Goal: Use online tool/utility: Utilize a website feature to perform a specific function

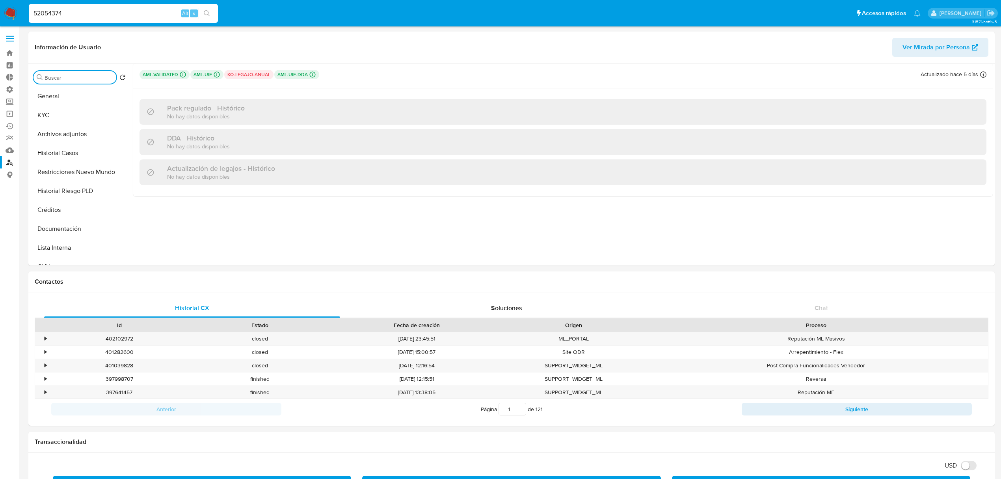
select select "10"
click at [9, 11] on img at bounding box center [10, 13] width 13 height 13
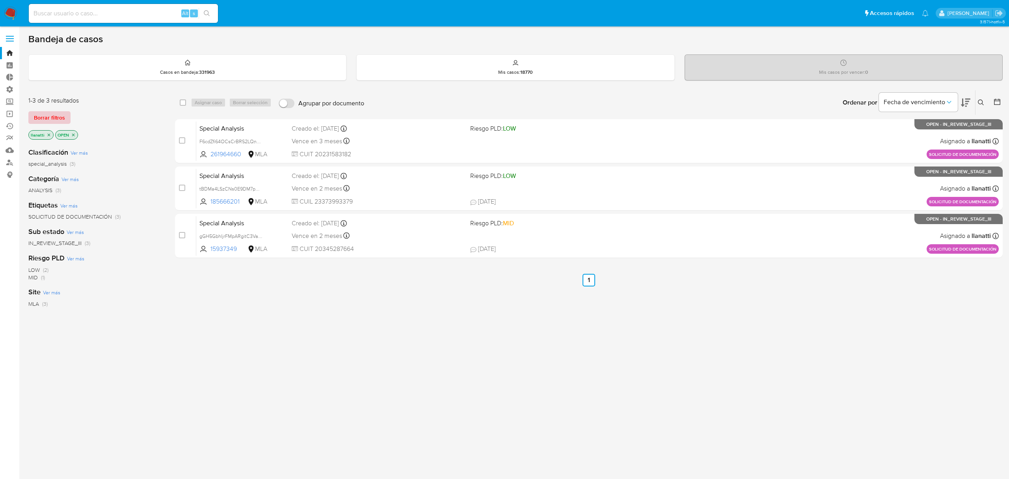
click at [56, 113] on span "Borrar filtros" at bounding box center [49, 117] width 31 height 11
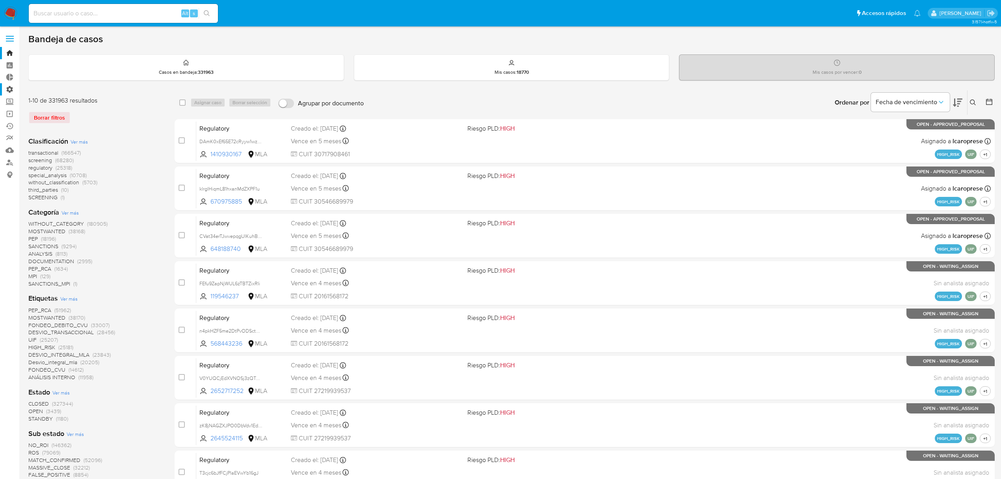
click at [7, 86] on label "Administración" at bounding box center [47, 89] width 94 height 12
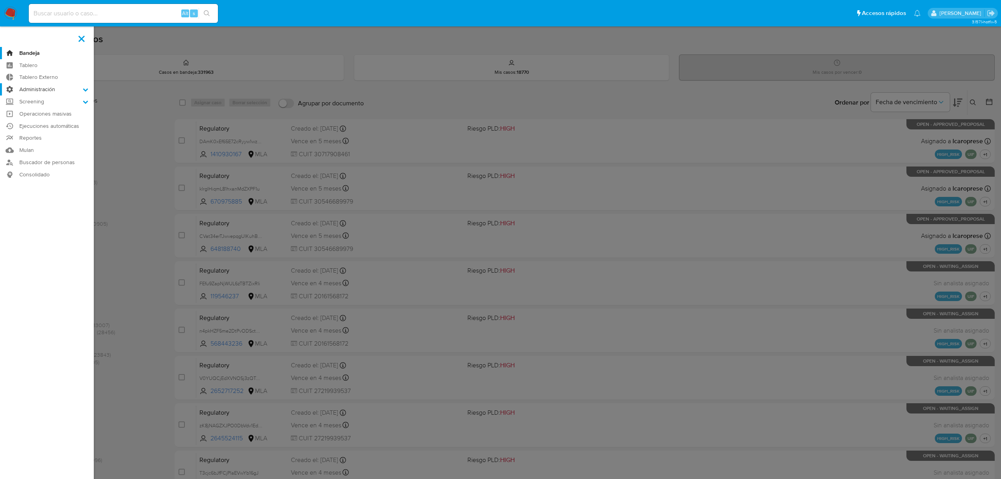
click at [0, 0] on input "Administración" at bounding box center [0, 0] width 0 height 0
click at [132, 83] on label at bounding box center [500, 239] width 1001 height 479
click at [0, 0] on input "checkbox" at bounding box center [0, 0] width 0 height 0
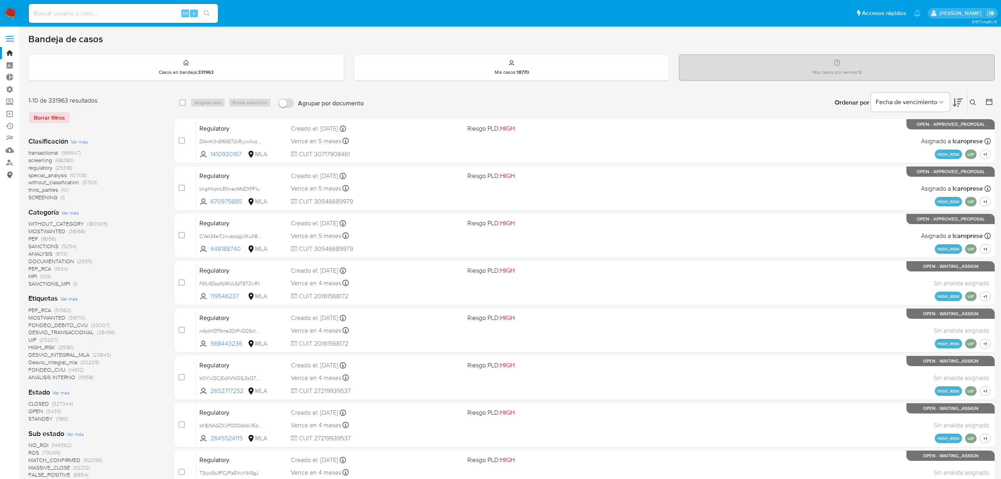
click at [7, 176] on link "Consolidado" at bounding box center [47, 174] width 94 height 12
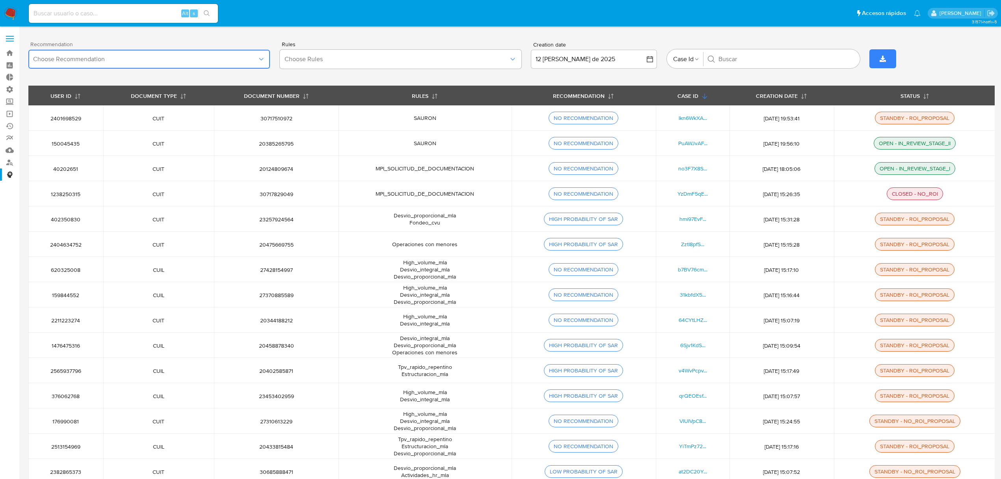
click at [257, 60] on icon "button" at bounding box center [261, 59] width 8 height 8
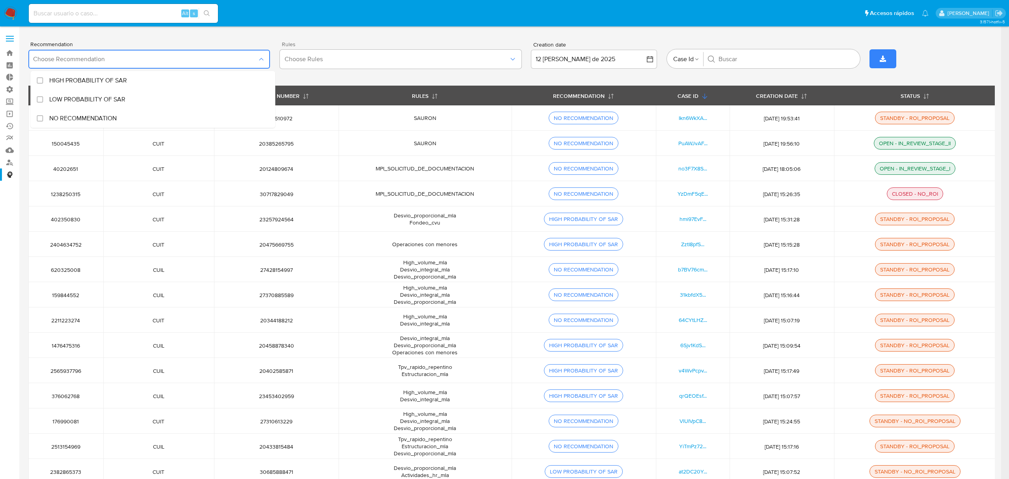
click at [387, 73] on div "Rules Choose Rules" at bounding box center [401, 58] width 242 height 35
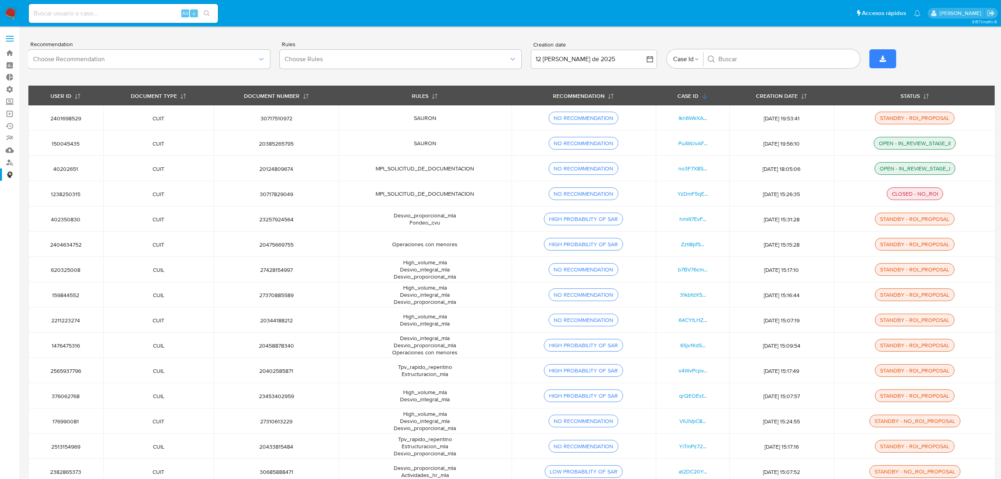
click at [879, 57] on button "button" at bounding box center [883, 58] width 27 height 19
click at [133, 63] on button "Choose Recommendation" at bounding box center [149, 59] width 242 height 19
click at [462, 58] on span "Choose Rules" at bounding box center [397, 59] width 224 height 8
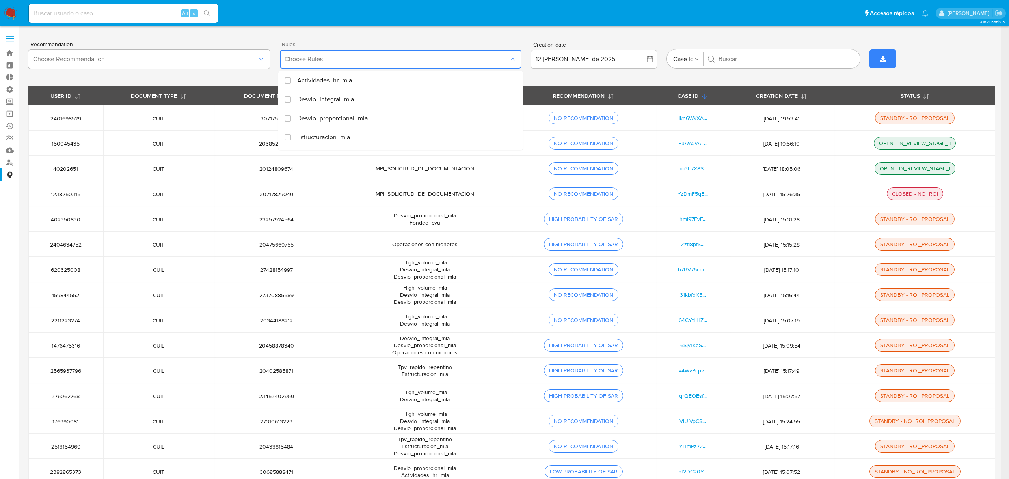
click at [462, 58] on span "Choose Rules" at bounding box center [397, 59] width 224 height 8
